Goal: Task Accomplishment & Management: Use online tool/utility

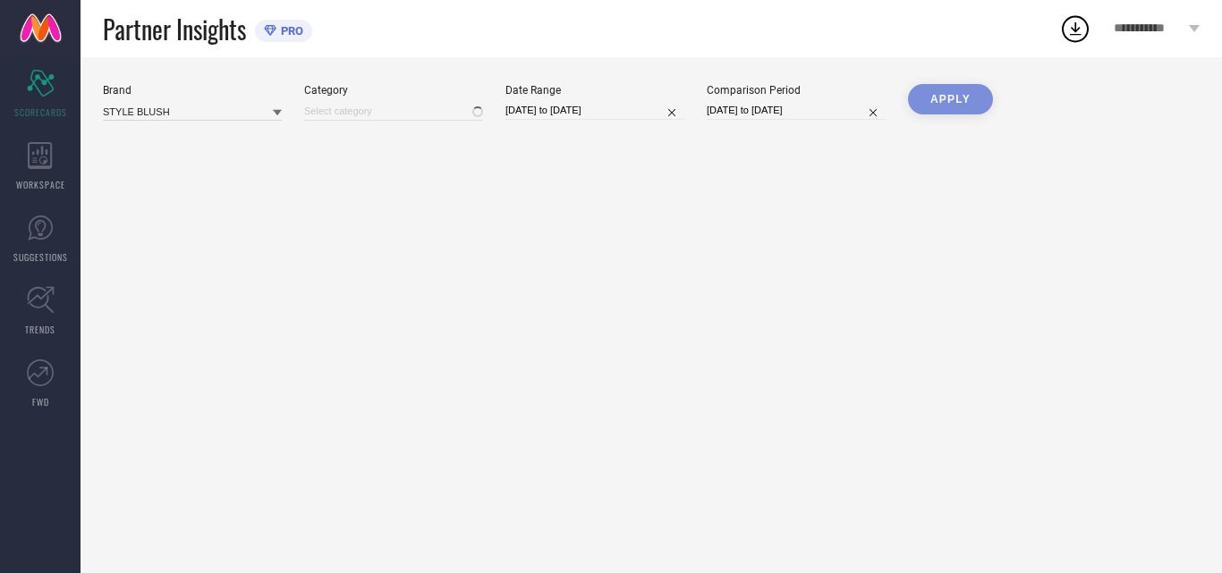
type input "All"
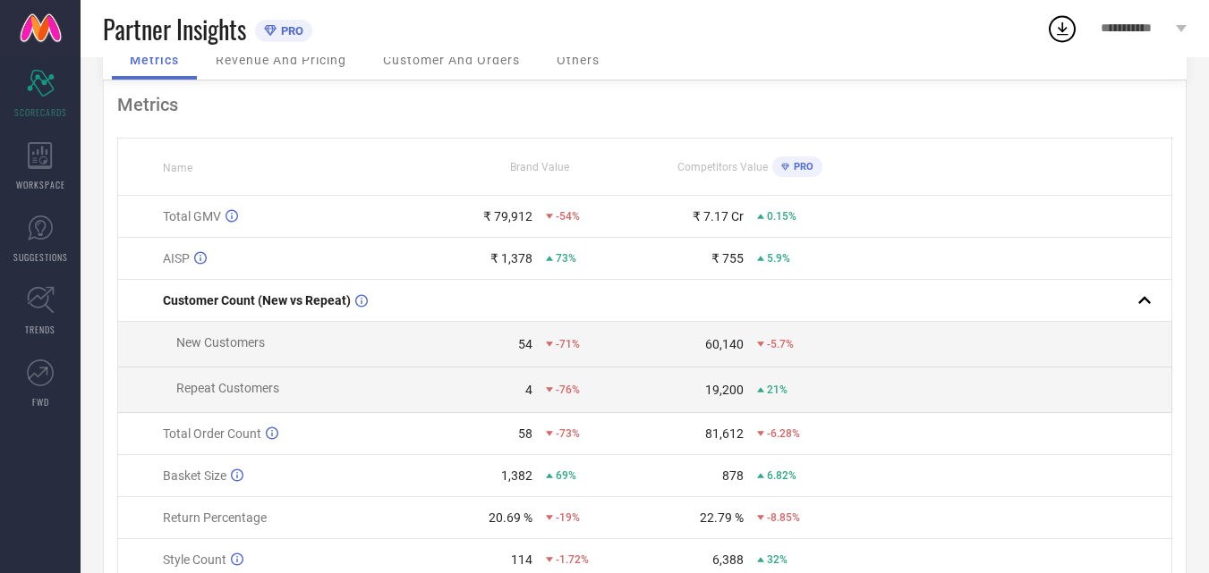
scroll to position [1, 0]
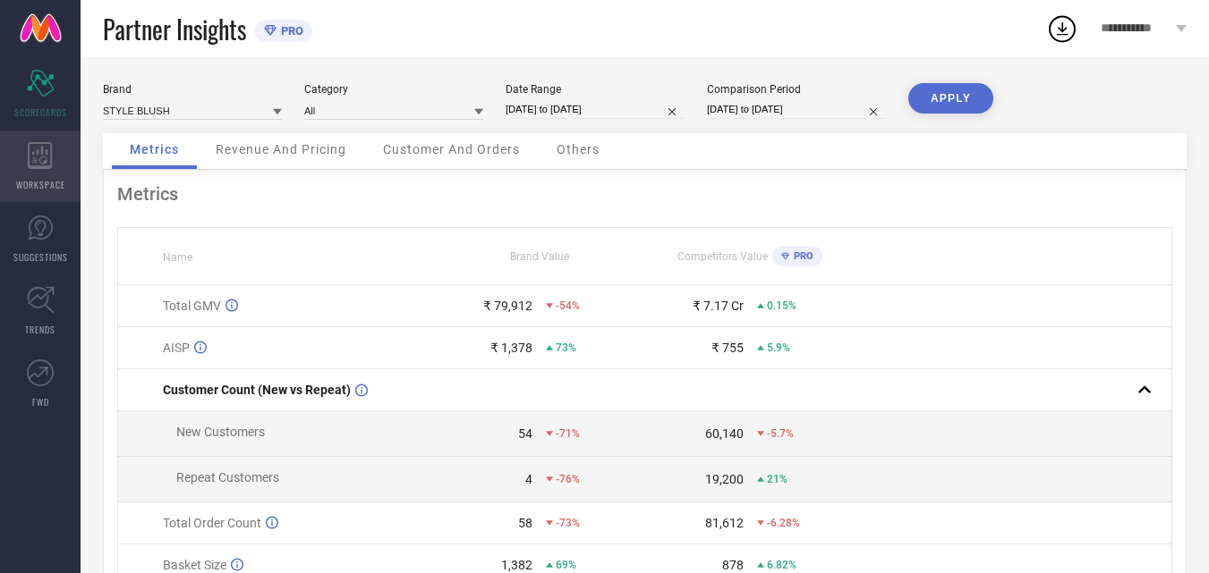
click at [33, 174] on div "WORKSPACE" at bounding box center [40, 167] width 81 height 72
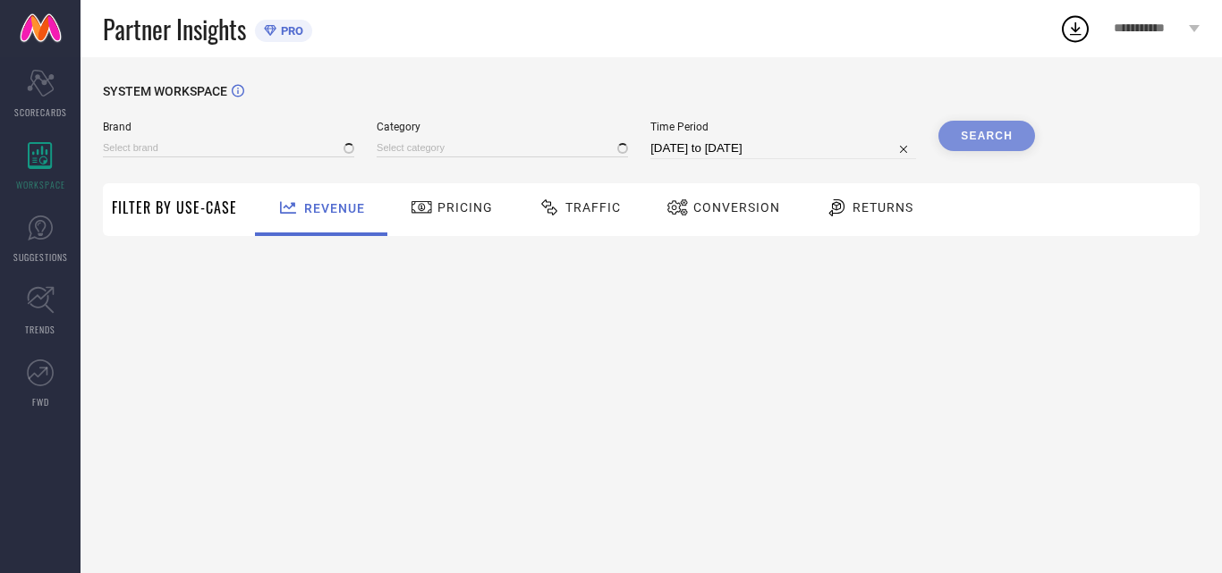
type input "STYLE BLUSH"
type input "All"
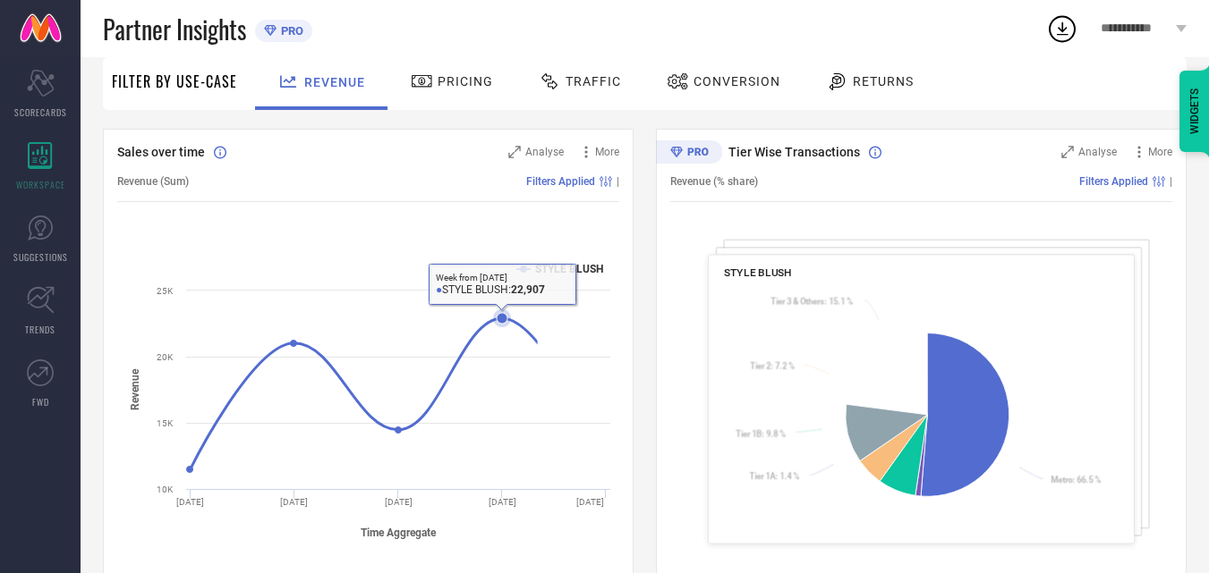
scroll to position [268, 0]
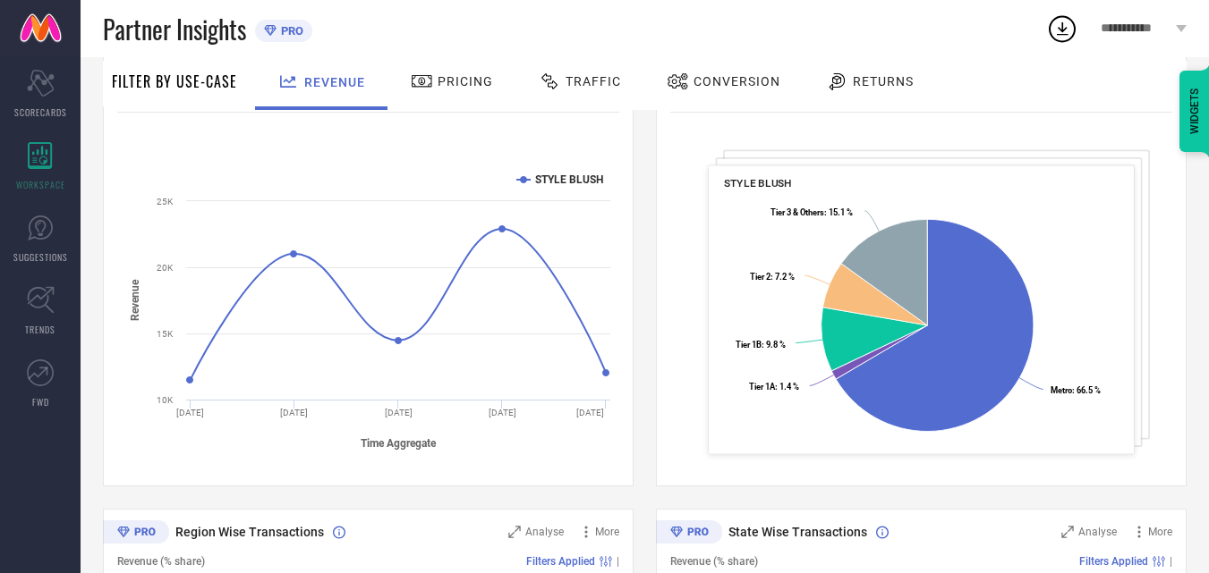
click at [718, 74] on span "Conversion" at bounding box center [736, 81] width 87 height 14
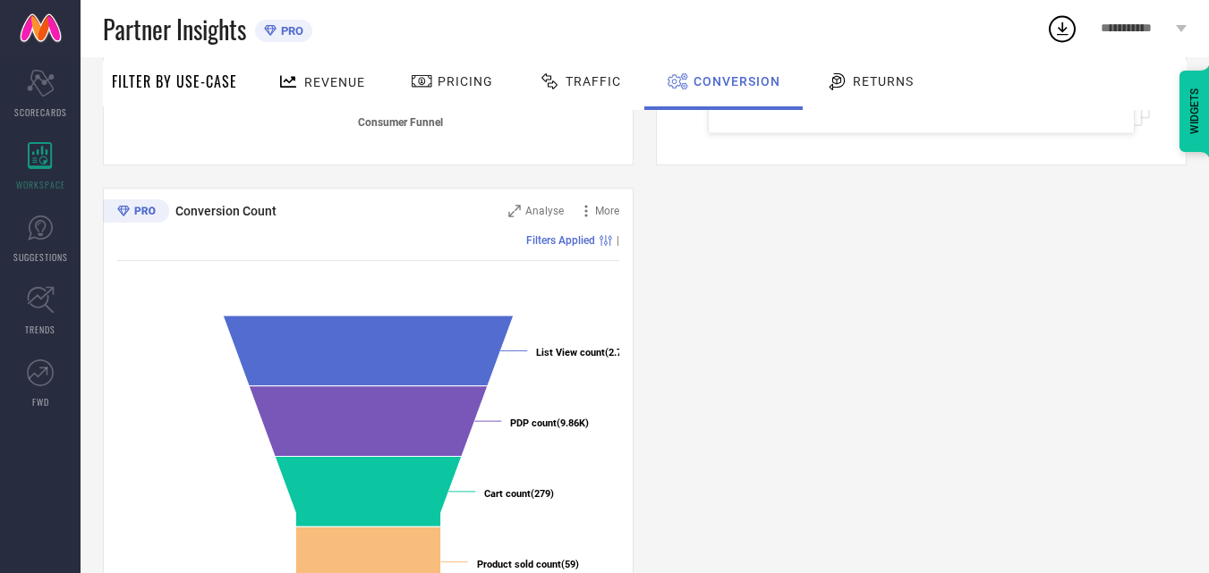
scroll to position [679, 0]
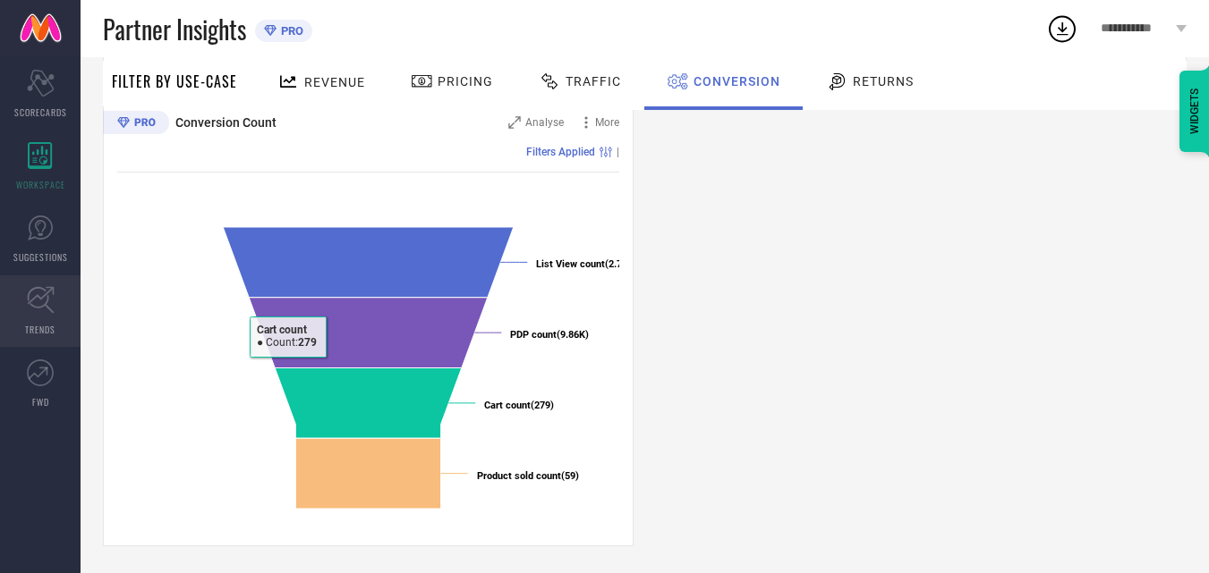
click at [30, 306] on icon at bounding box center [41, 300] width 28 height 28
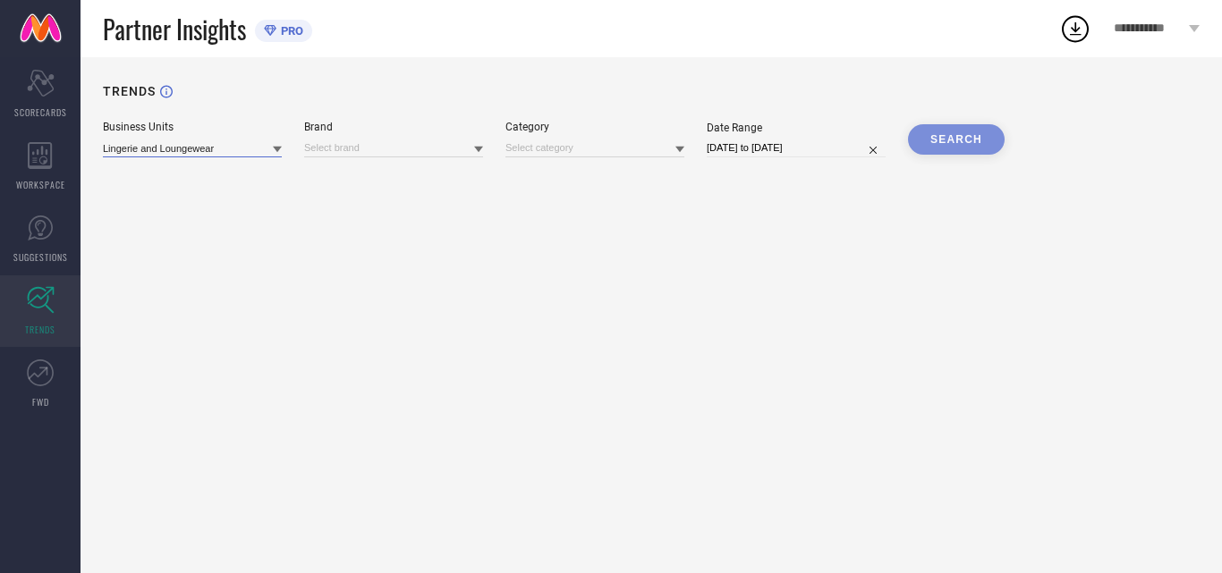
click at [200, 152] on input at bounding box center [192, 148] width 179 height 19
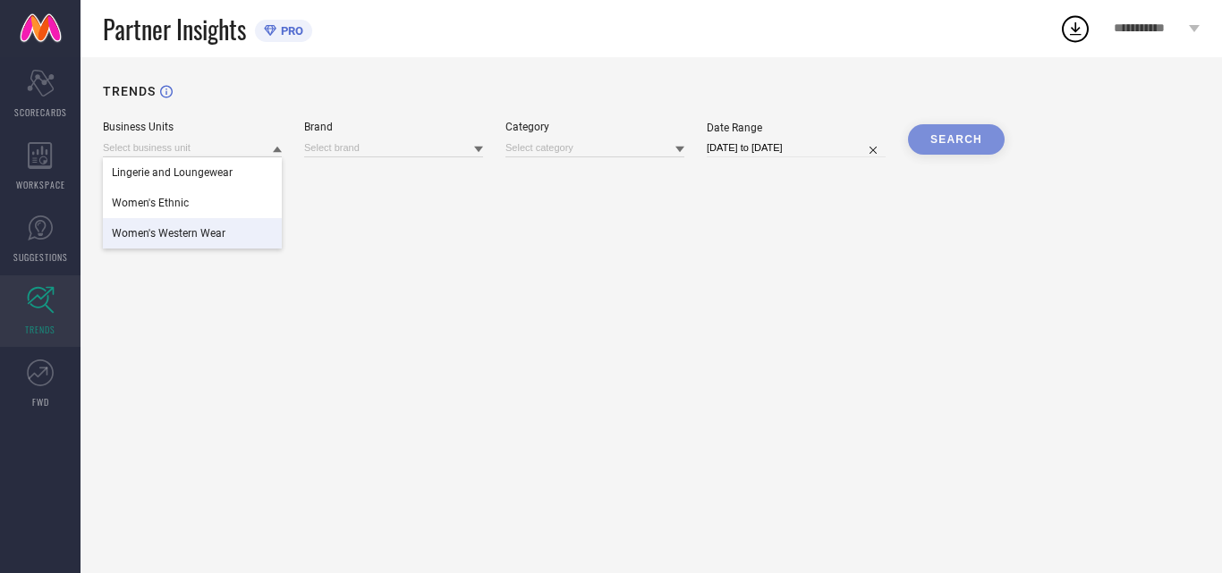
click at [241, 231] on div "Women's Western Wear" at bounding box center [192, 233] width 179 height 30
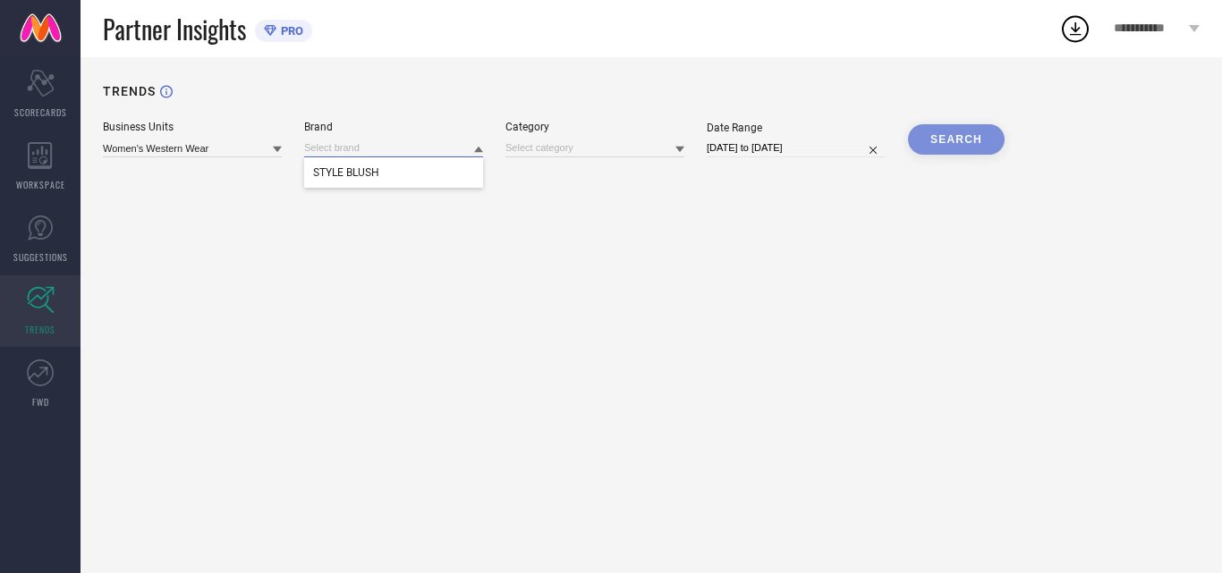
click at [359, 149] on input at bounding box center [393, 148] width 179 height 19
click at [362, 168] on span "STYLE BLUSH" at bounding box center [346, 172] width 66 height 13
click at [537, 145] on input at bounding box center [594, 148] width 179 height 19
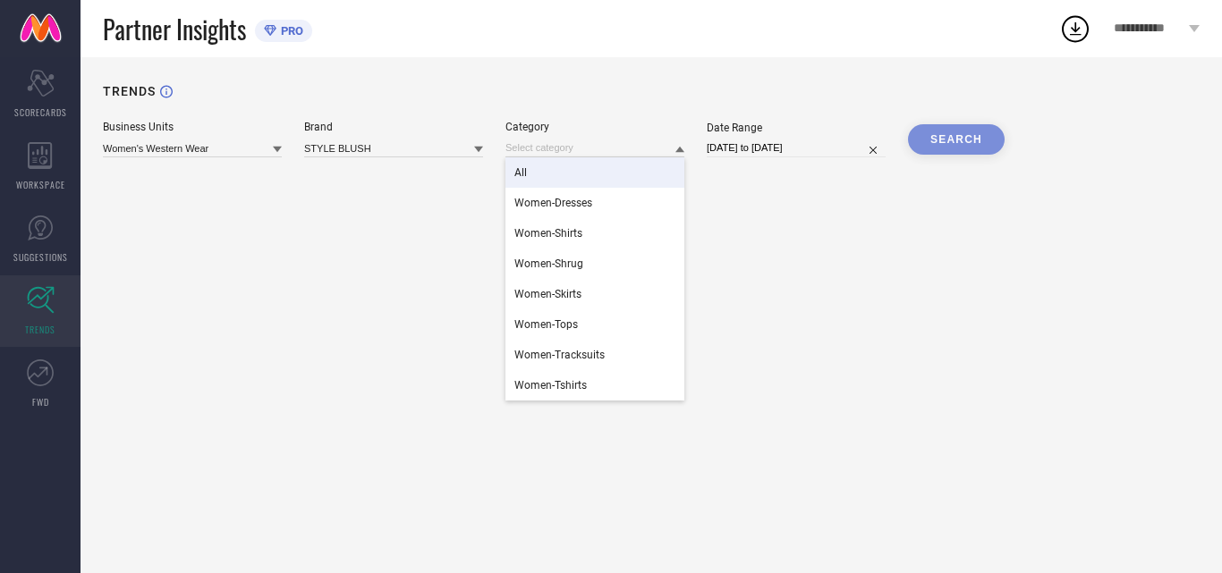
click at [530, 174] on div "All" at bounding box center [594, 172] width 179 height 30
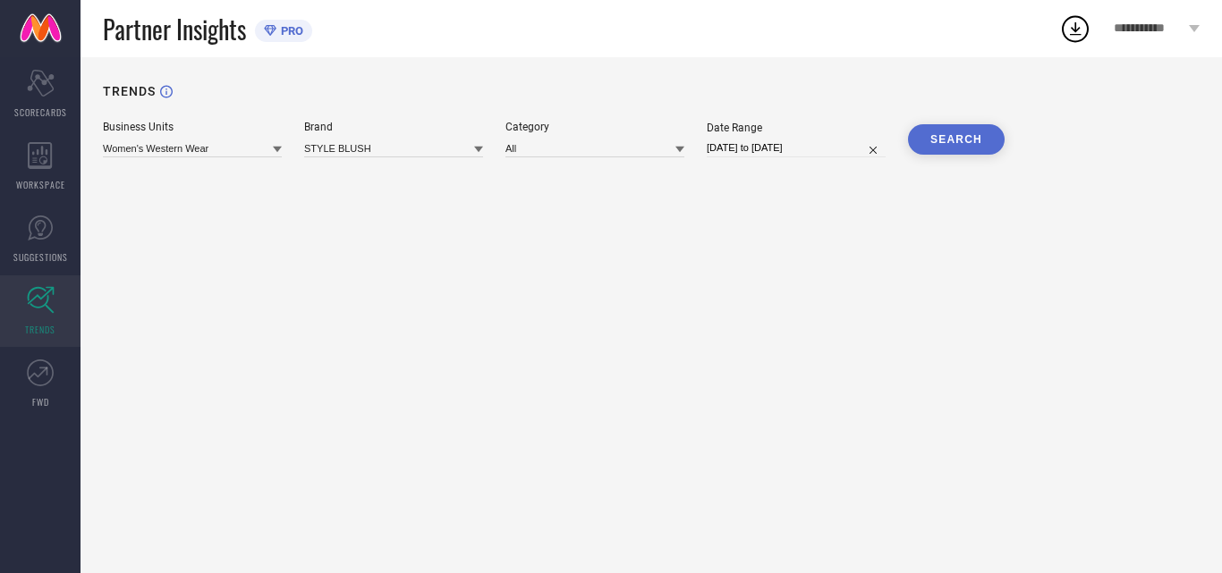
click at [970, 132] on button "SEARCH" at bounding box center [956, 139] width 97 height 30
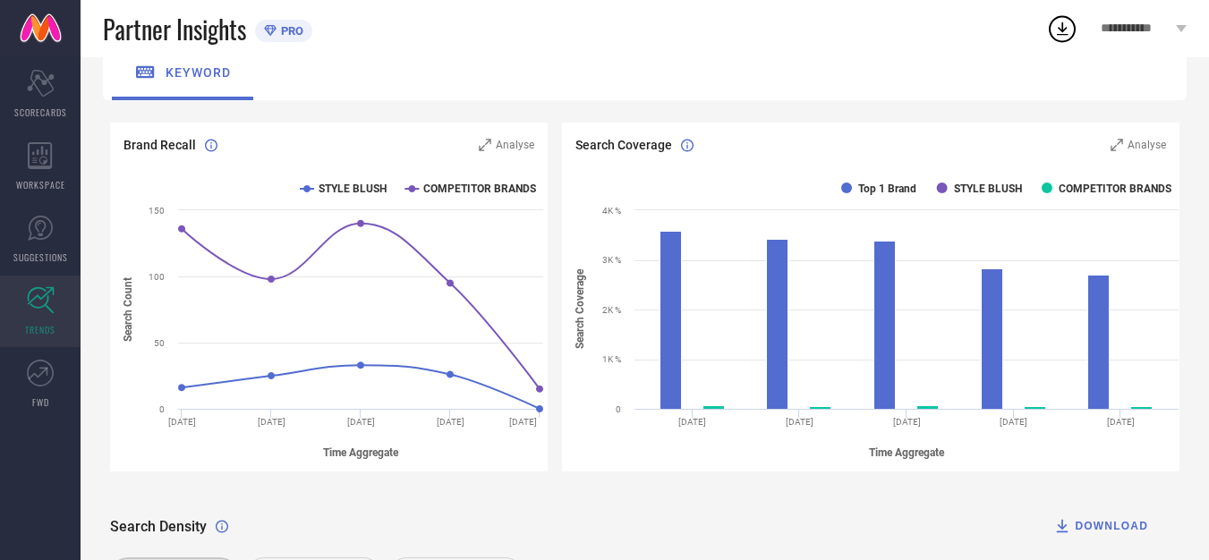
scroll to position [401, 0]
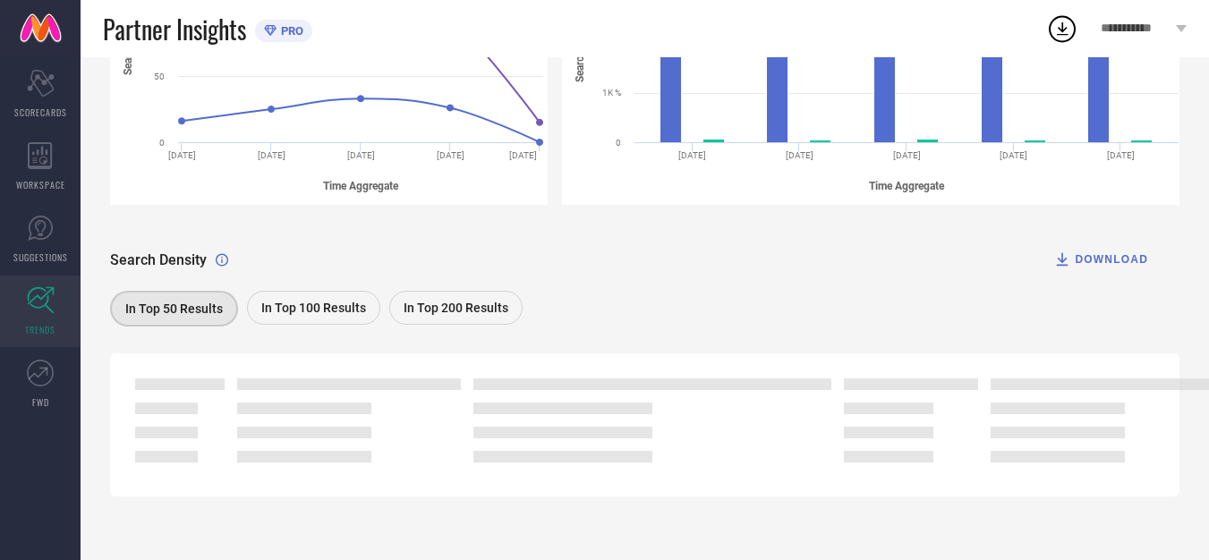
click at [310, 308] on span "In Top 100 Results" at bounding box center [313, 308] width 105 height 14
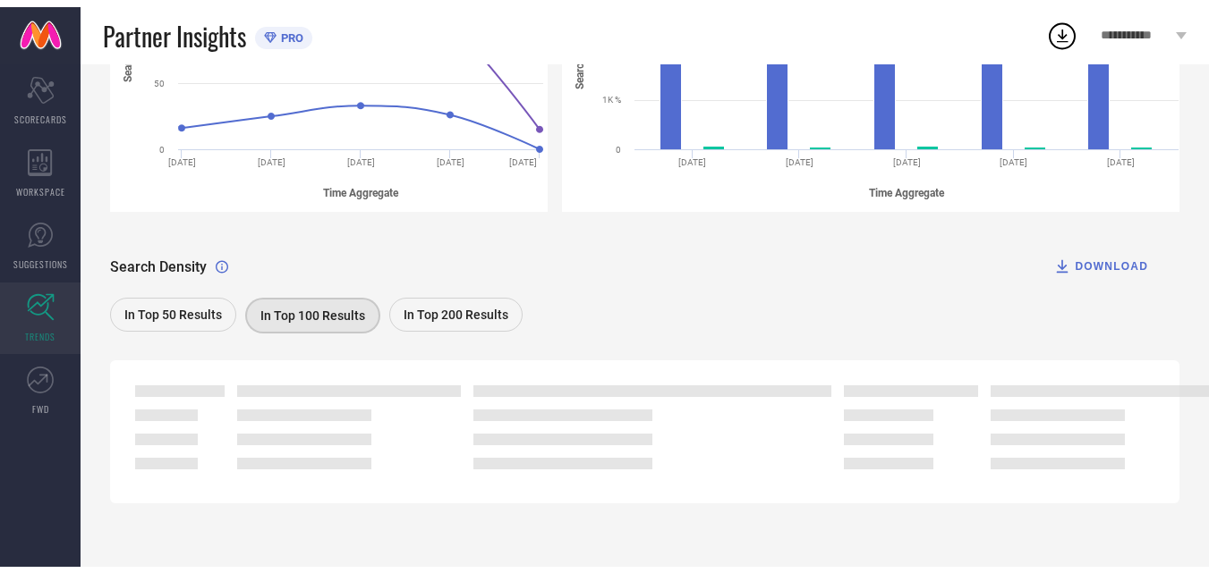
scroll to position [0, 0]
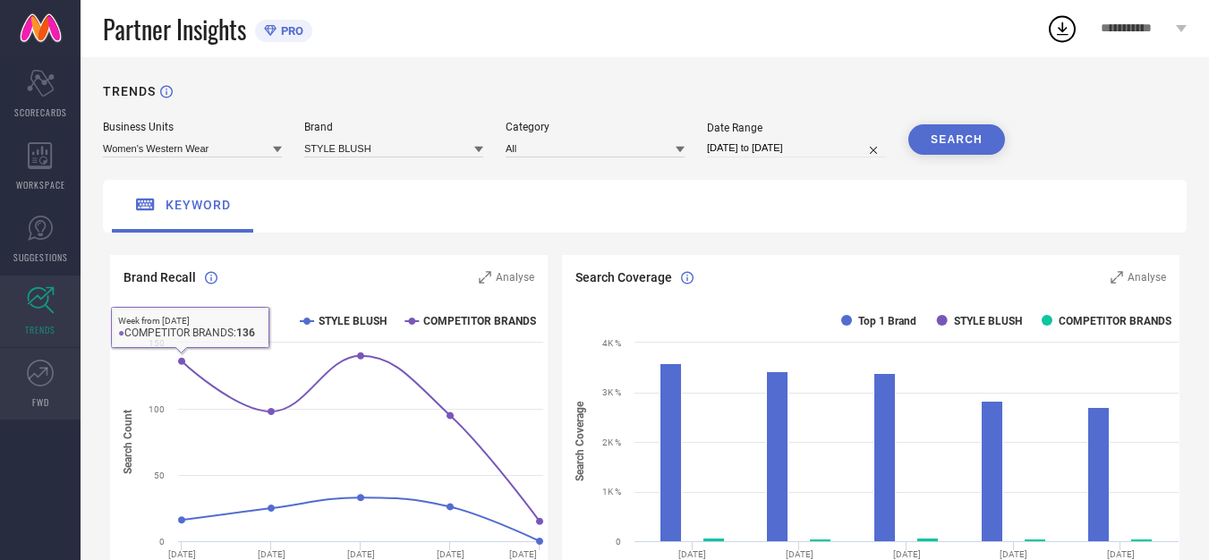
click at [40, 386] on icon at bounding box center [40, 373] width 27 height 27
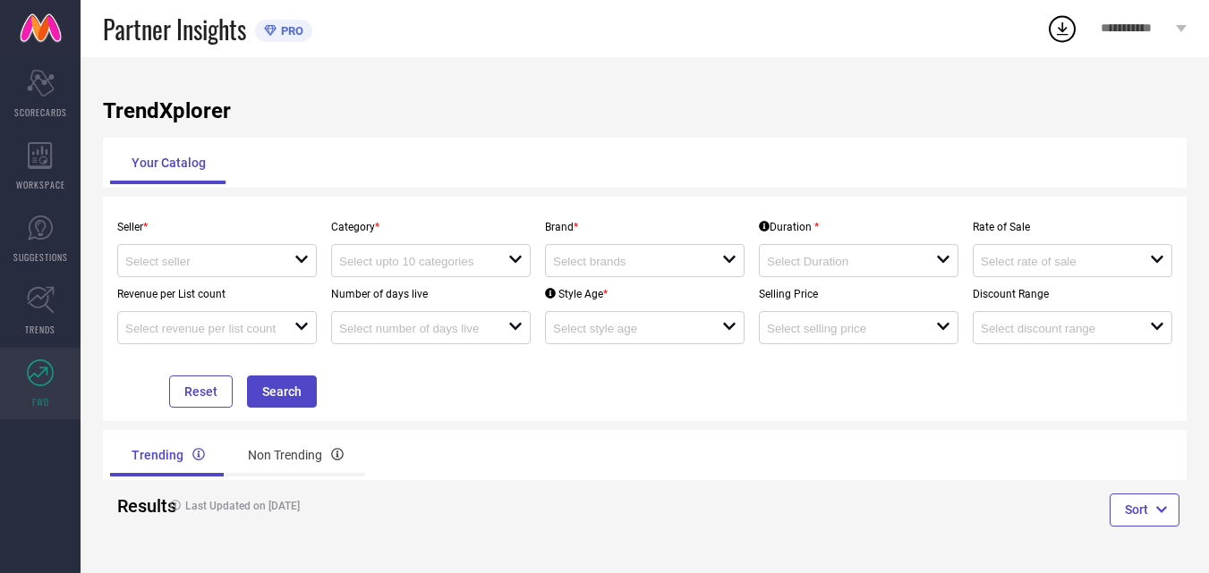
scroll to position [1, 0]
click at [38, 106] on span "SCORECARDS" at bounding box center [40, 112] width 53 height 13
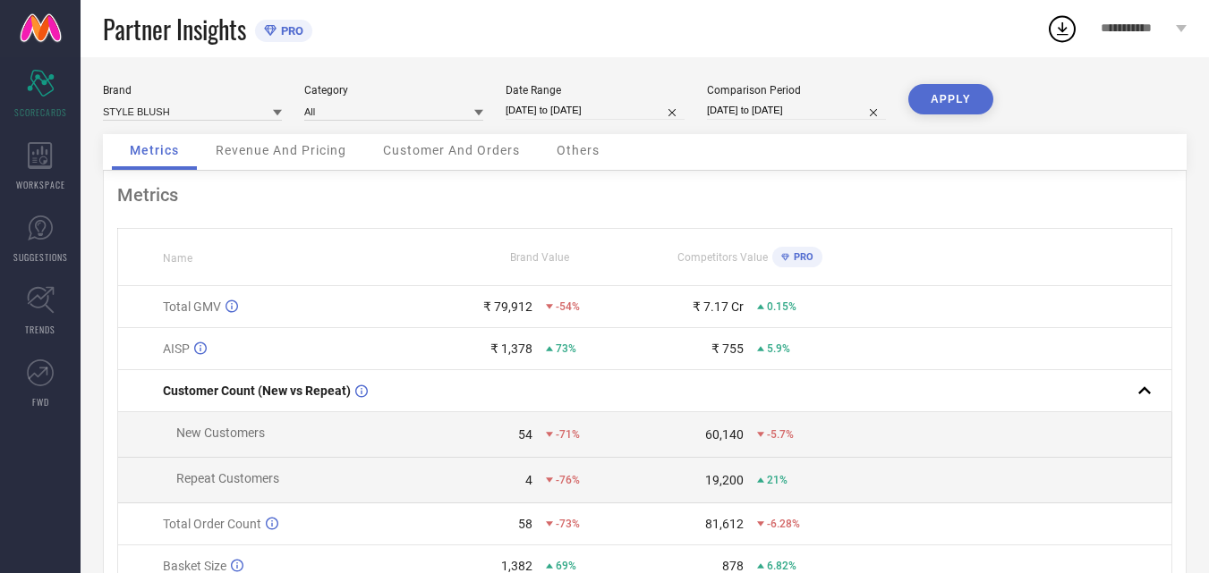
click at [262, 142] on div "Revenue And Pricing" at bounding box center [281, 152] width 166 height 36
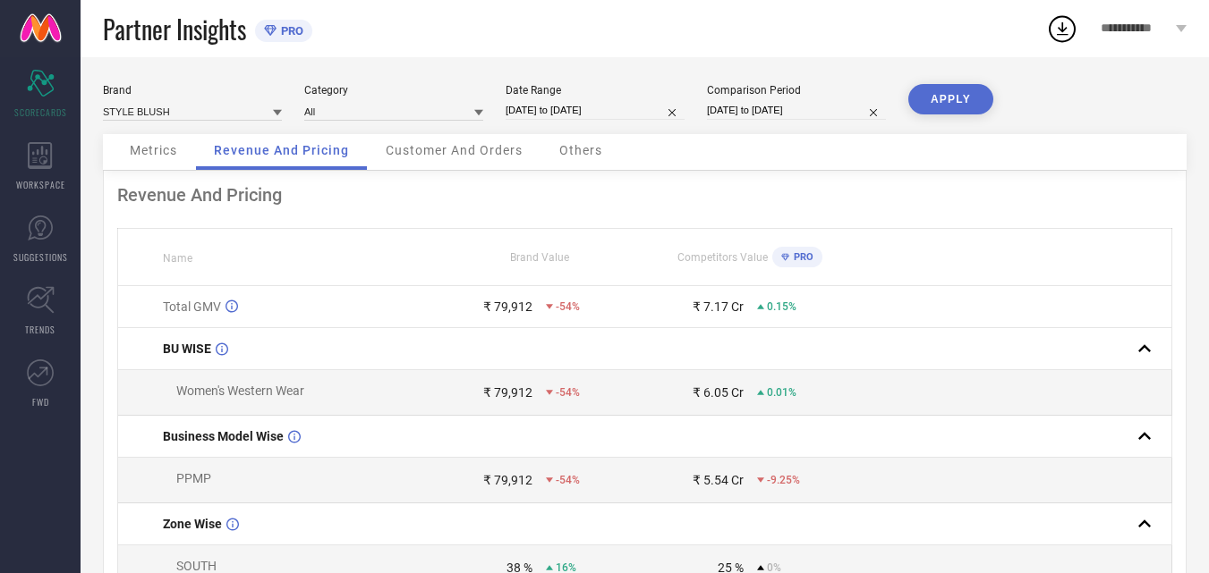
click at [449, 150] on span "Customer And Orders" at bounding box center [454, 150] width 137 height 14
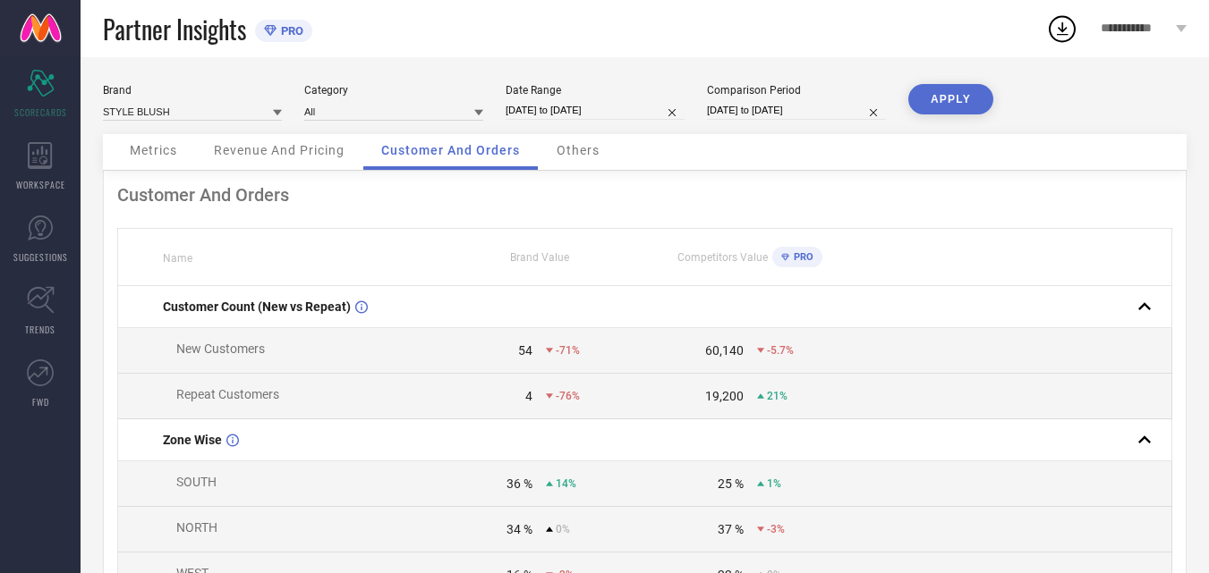
click at [583, 147] on span "Others" at bounding box center [577, 150] width 43 height 14
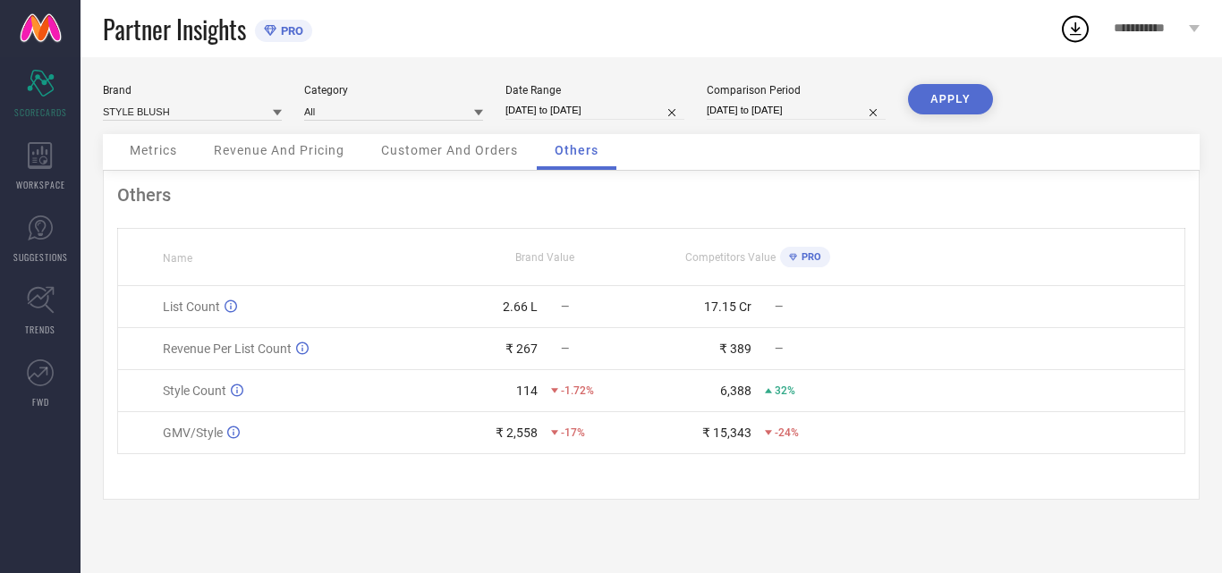
click at [144, 154] on span "Metrics" at bounding box center [153, 150] width 47 height 14
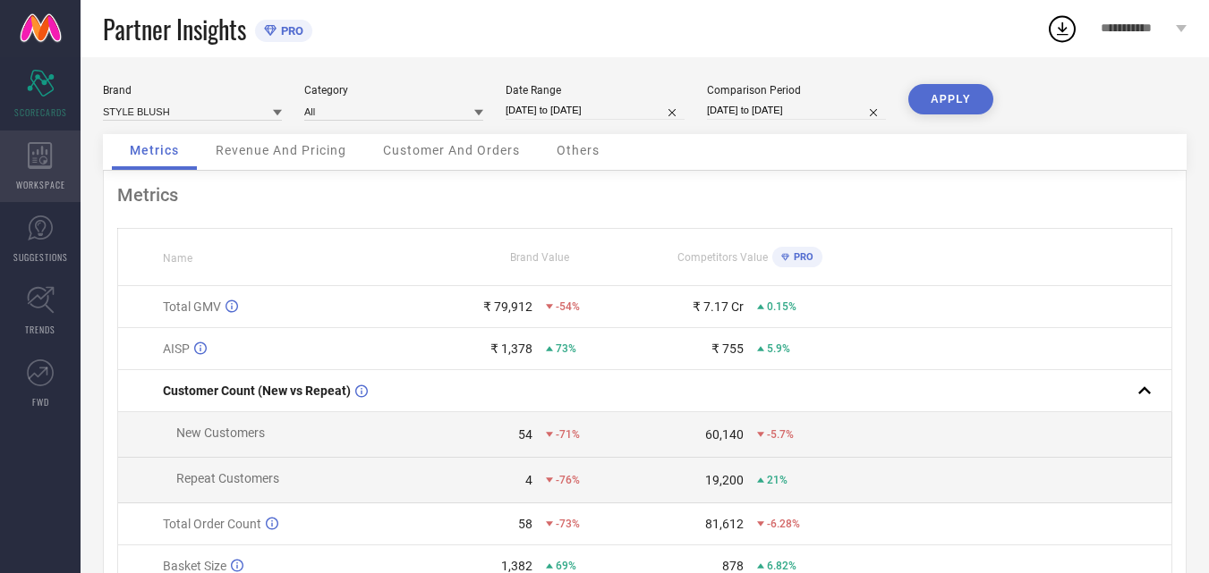
click at [59, 169] on div "WORKSPACE" at bounding box center [40, 167] width 81 height 72
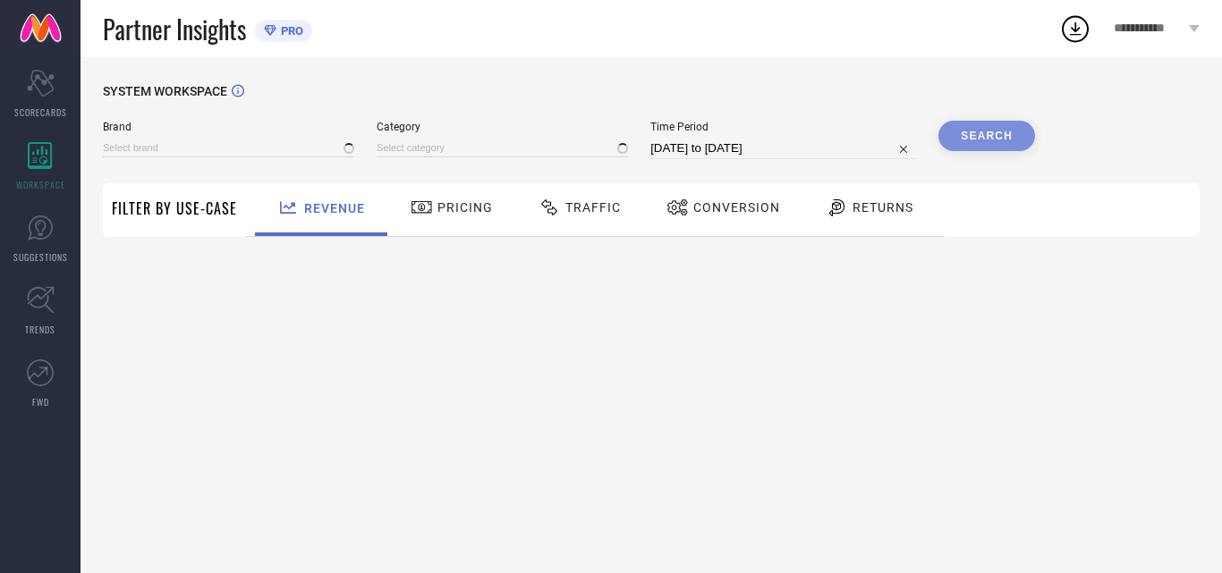
type input "STYLE BLUSH"
type input "All"
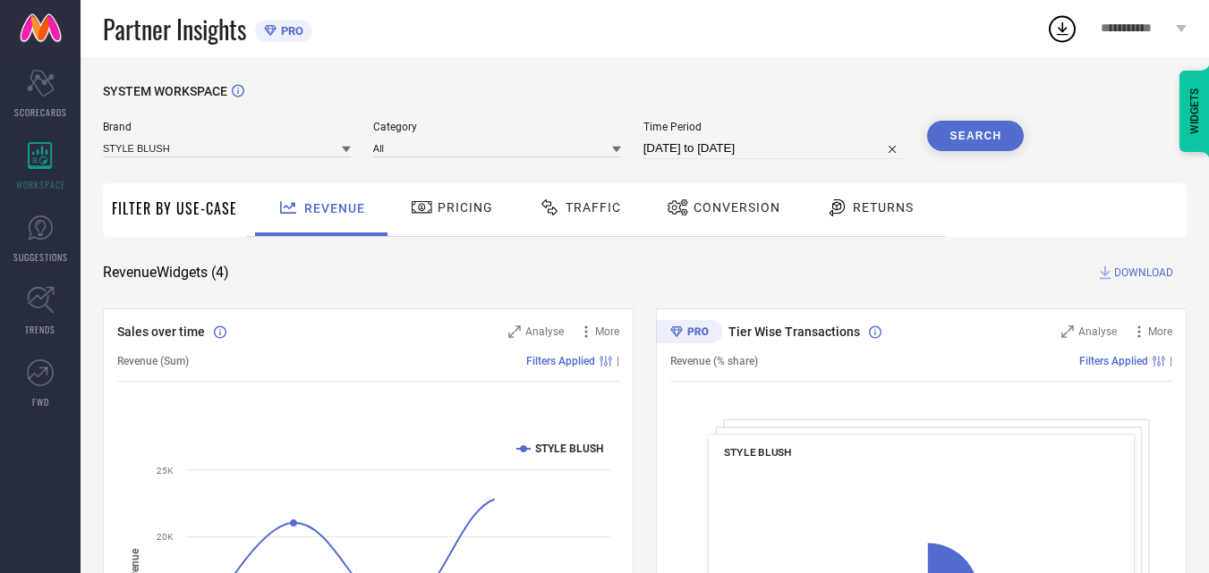
click at [571, 218] on div "Traffic" at bounding box center [579, 207] width 91 height 30
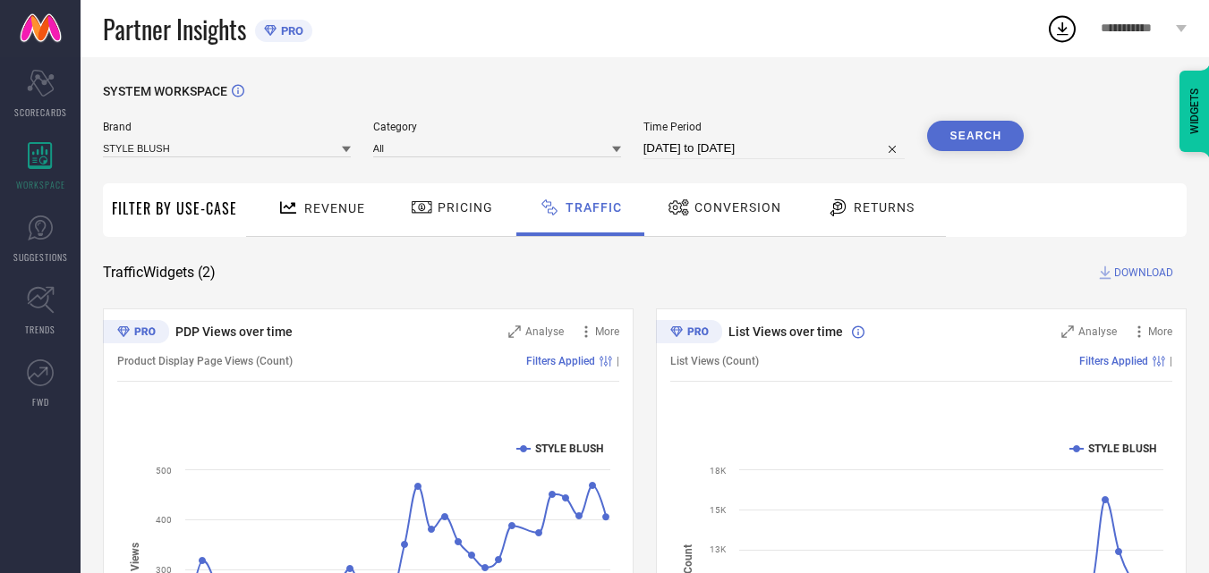
click at [719, 191] on div "Conversion" at bounding box center [724, 209] width 158 height 53
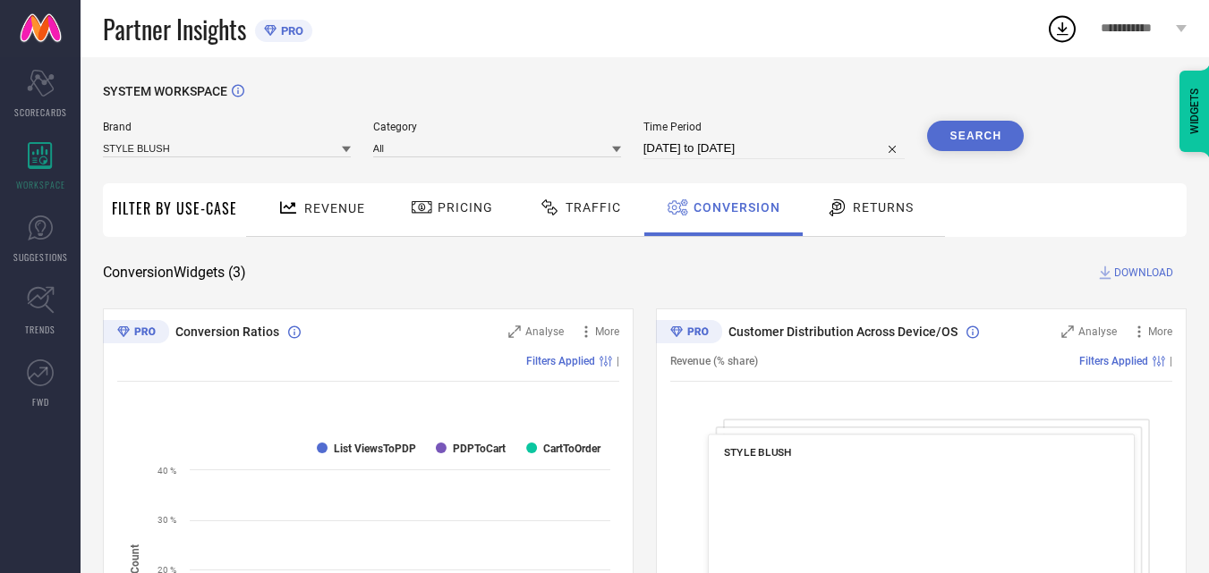
click at [842, 208] on icon at bounding box center [837, 207] width 22 height 21
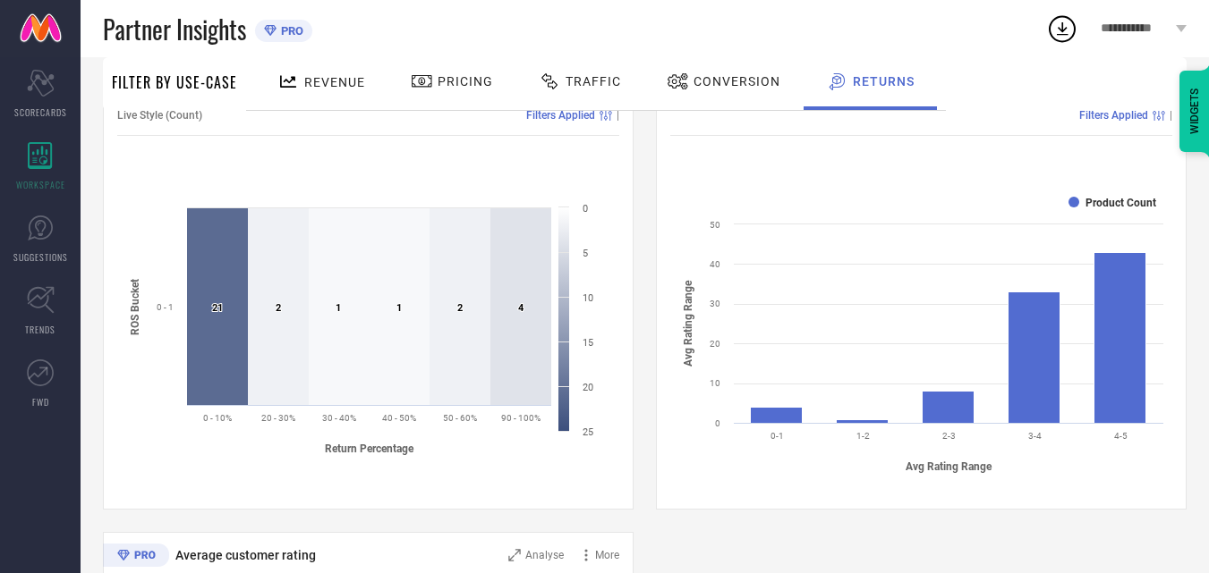
scroll to position [626, 0]
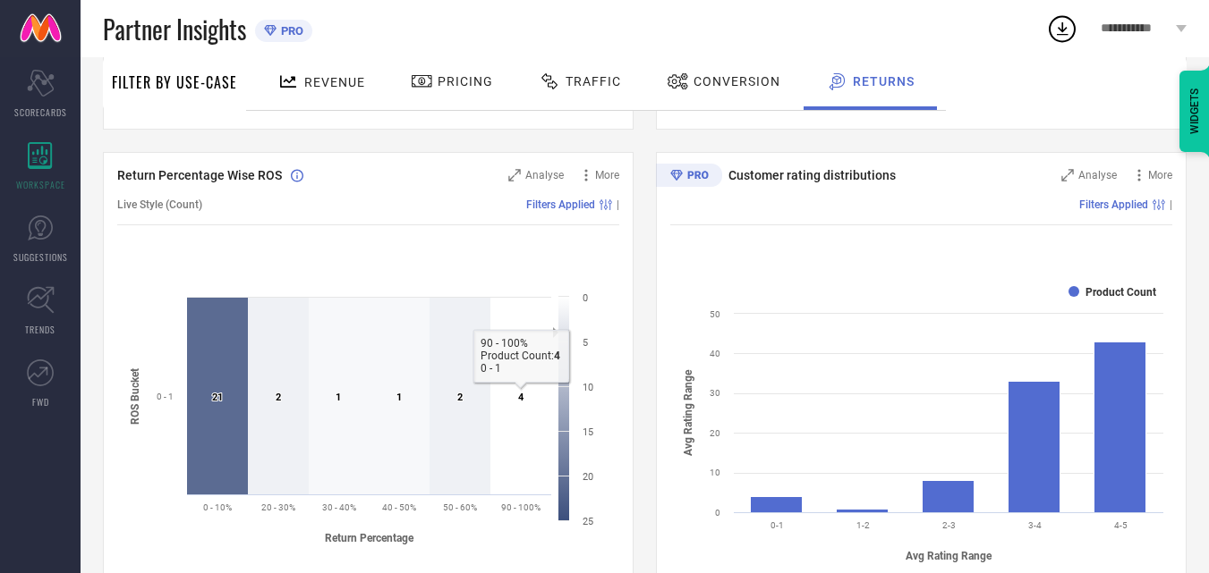
click at [539, 354] on icon at bounding box center [520, 396] width 61 height 197
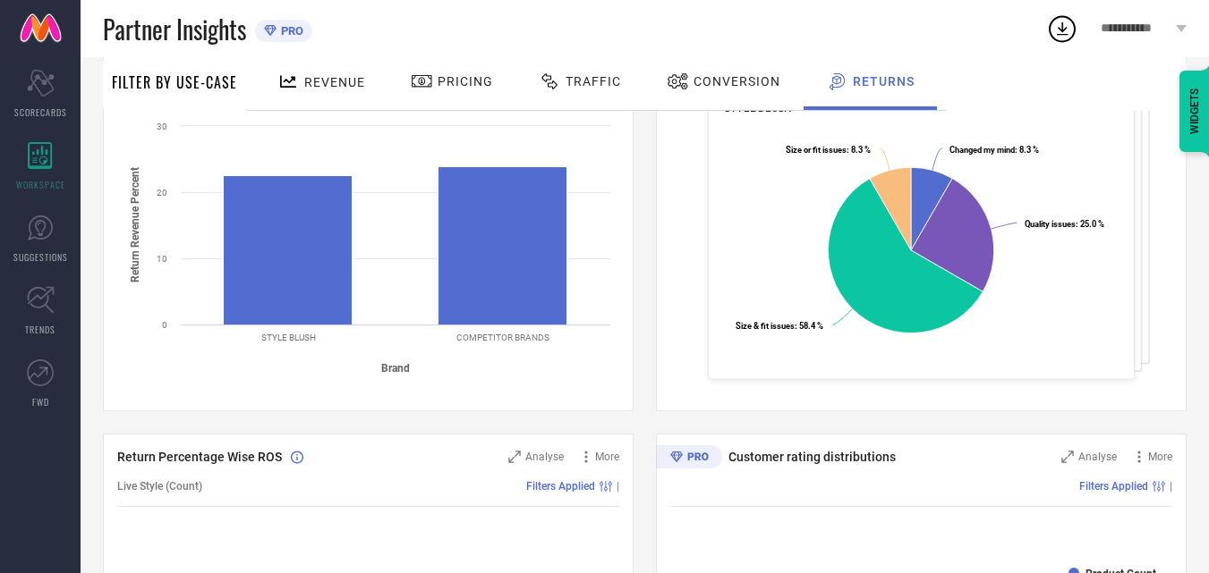
scroll to position [76, 0]
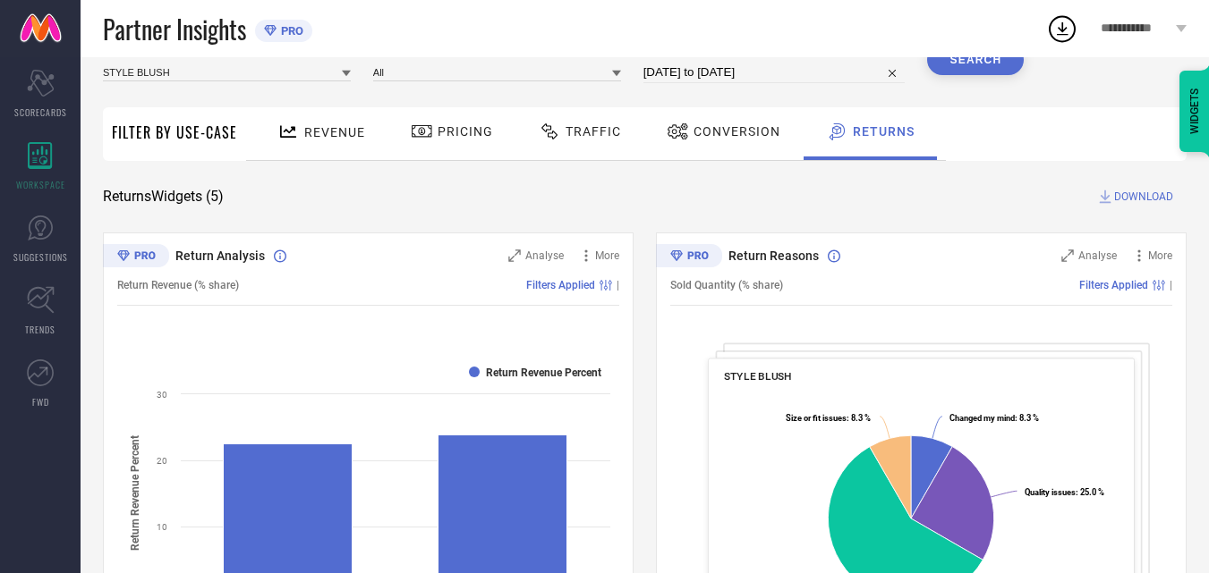
click at [1123, 199] on span "DOWNLOAD" at bounding box center [1143, 197] width 59 height 18
click at [1067, 25] on icon at bounding box center [1062, 29] width 32 height 32
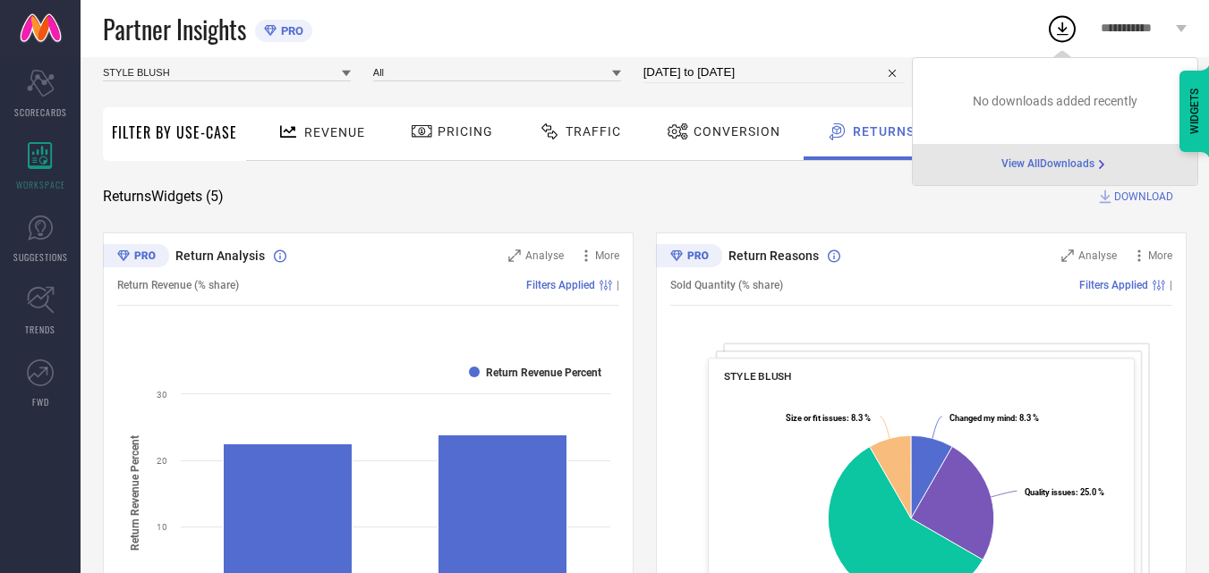
click at [1040, 169] on span "View All Downloads" at bounding box center [1047, 164] width 93 height 14
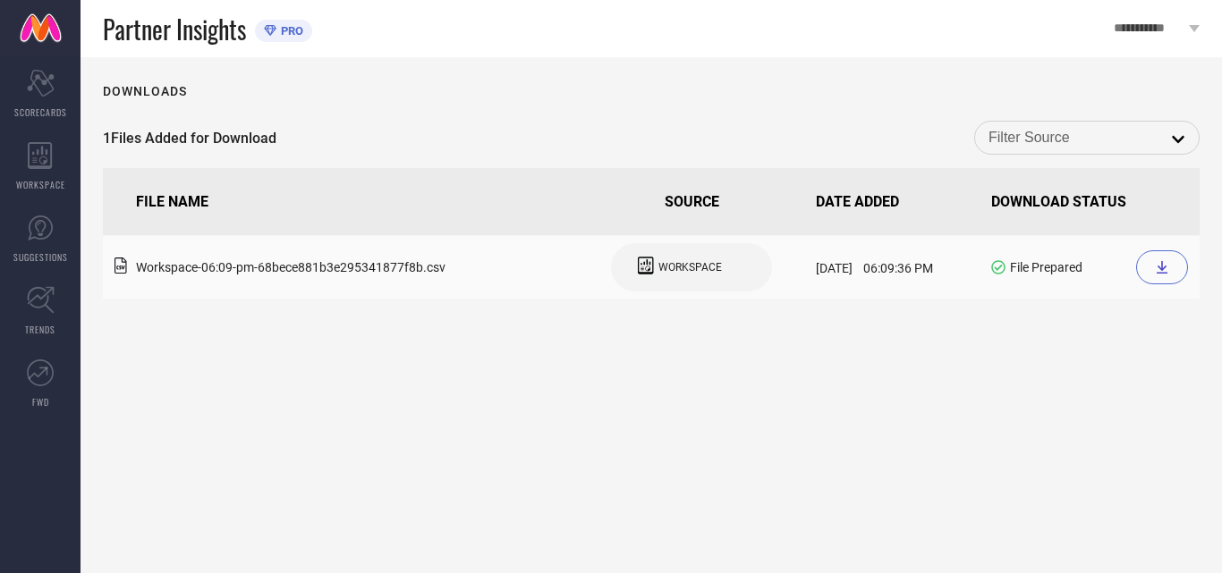
click at [1147, 270] on div at bounding box center [1162, 267] width 52 height 34
click at [1158, 268] on icon at bounding box center [1162, 267] width 14 height 14
